Goal: Information Seeking & Learning: Learn about a topic

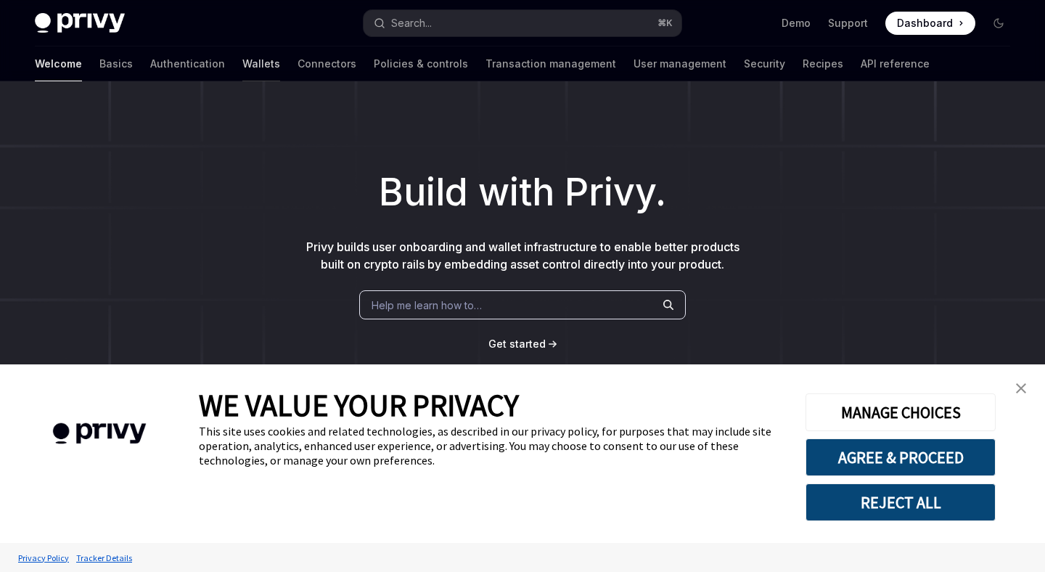
click at [242, 64] on link "Wallets" at bounding box center [261, 63] width 38 height 35
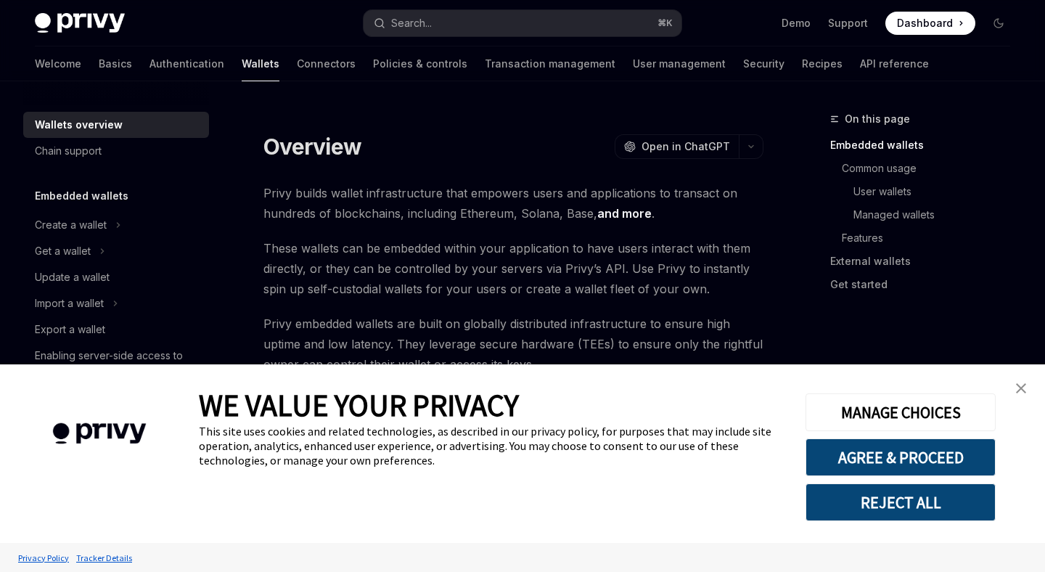
click at [1019, 391] on img "close banner" at bounding box center [1021, 388] width 10 height 10
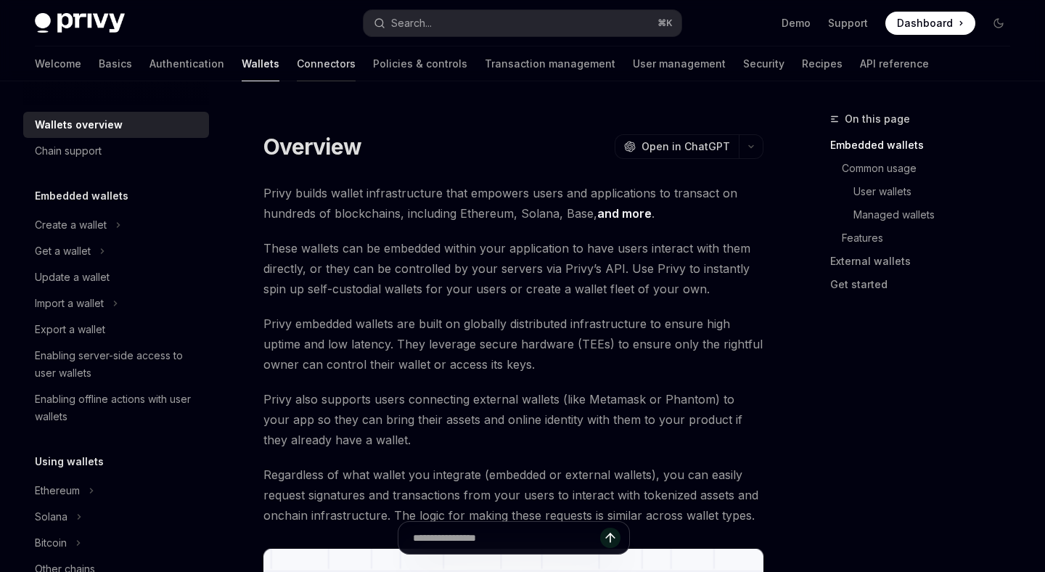
click at [297, 77] on link "Connectors" at bounding box center [326, 63] width 59 height 35
type textarea "*"
